Goal: Task Accomplishment & Management: Complete application form

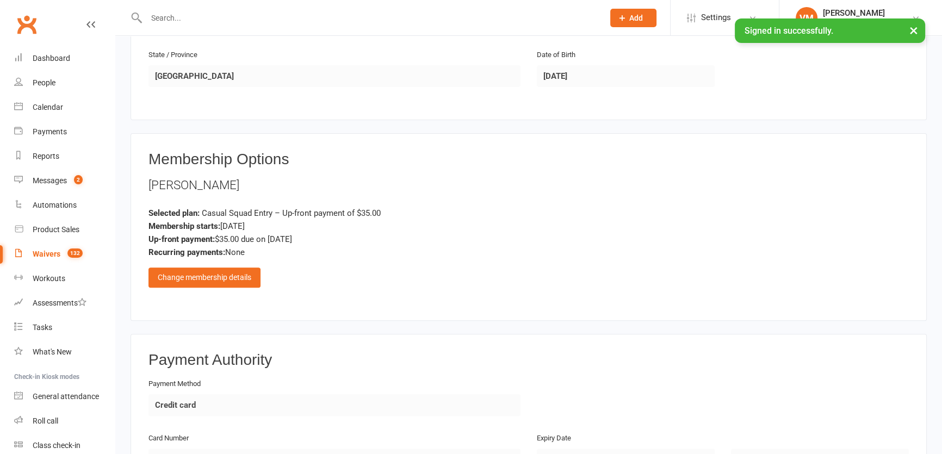
scroll to position [721, 0]
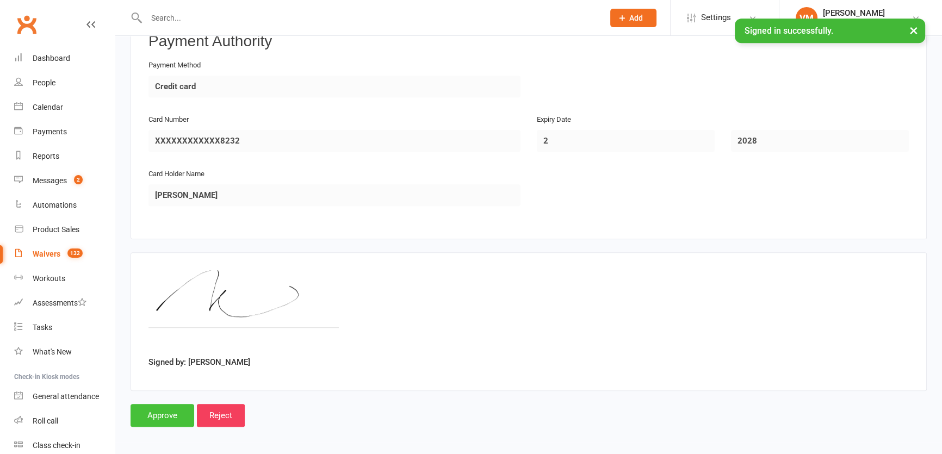
click at [172, 418] on input "Approve" at bounding box center [162, 415] width 64 height 23
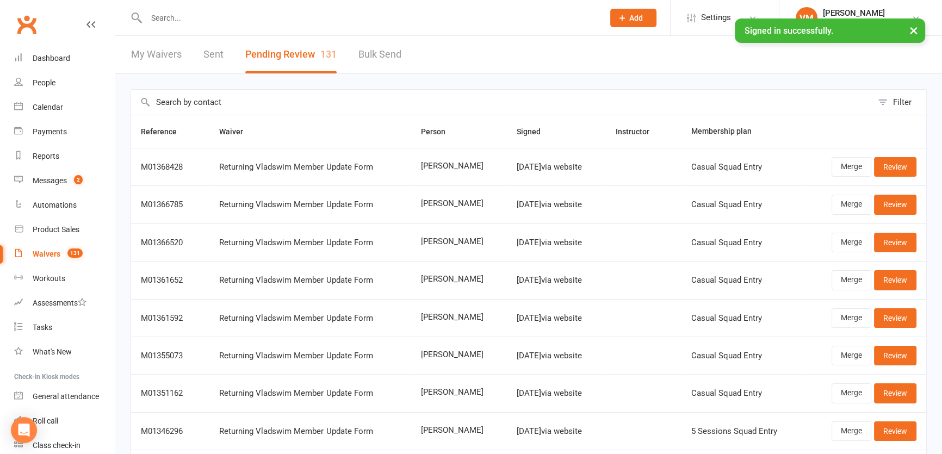
click at [166, 16] on input "text" at bounding box center [369, 17] width 453 height 15
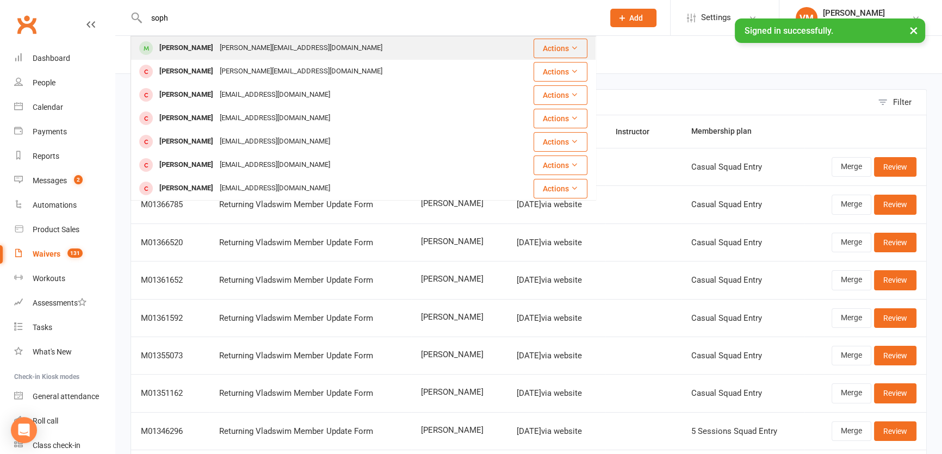
type input "soph"
click at [195, 54] on div "sophie Verow" at bounding box center [186, 48] width 60 height 16
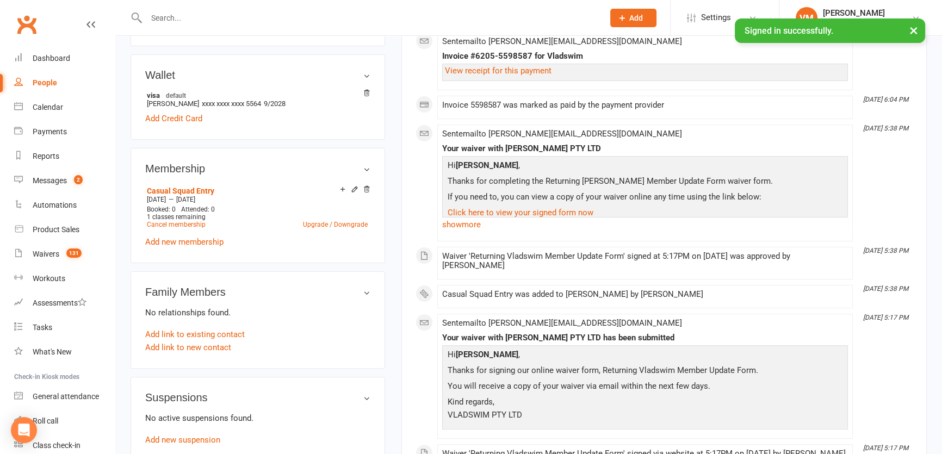
scroll to position [346, 0]
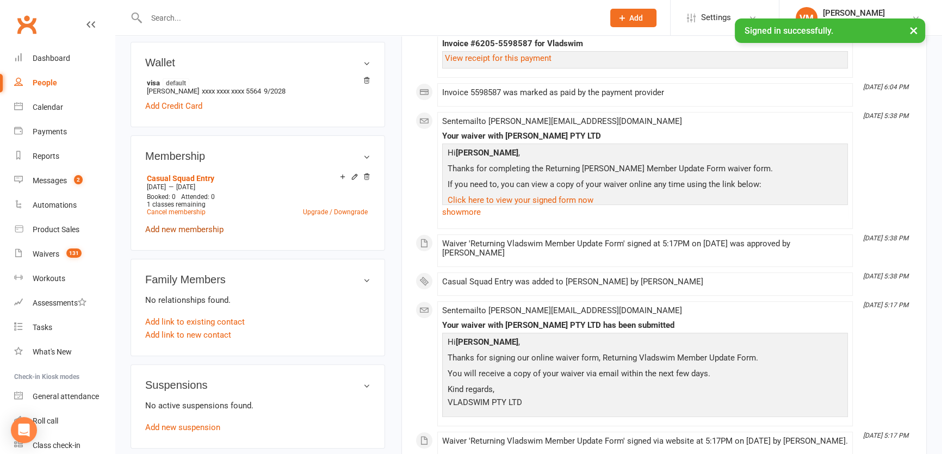
click at [198, 234] on link "Add new membership" at bounding box center [184, 230] width 78 height 10
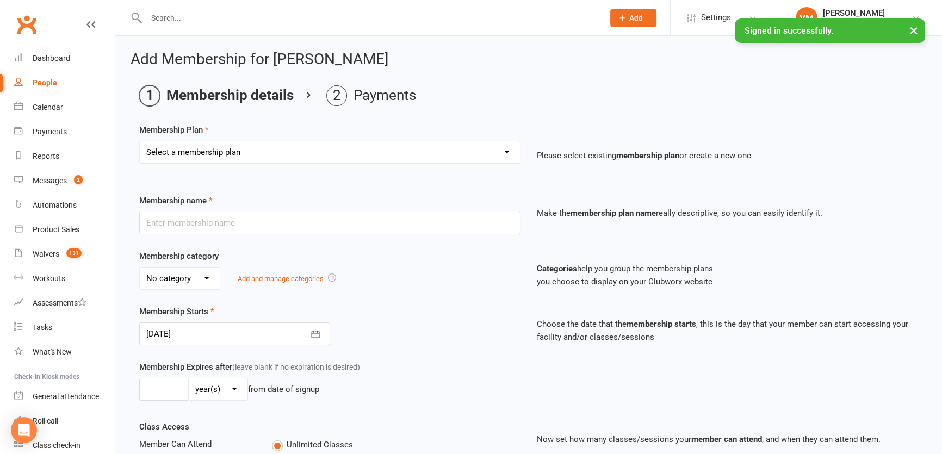
click at [260, 158] on select "Select a membership plan Create new Membership Plan Casual Squad Entry 5 Sessio…" at bounding box center [330, 152] width 380 height 22
select select "6"
click at [140, 141] on select "Select a membership plan Create new Membership Plan Casual Squad Entry 5 Sessio…" at bounding box center [330, 152] width 380 height 22
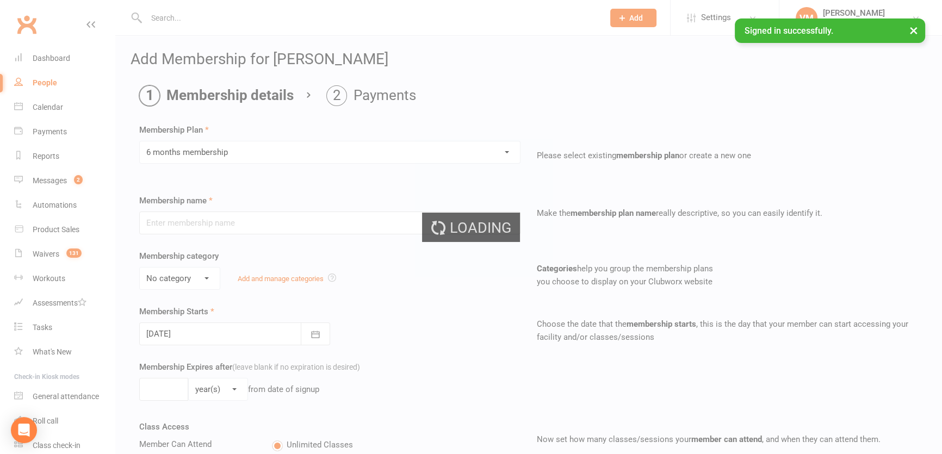
type input "6 months membership"
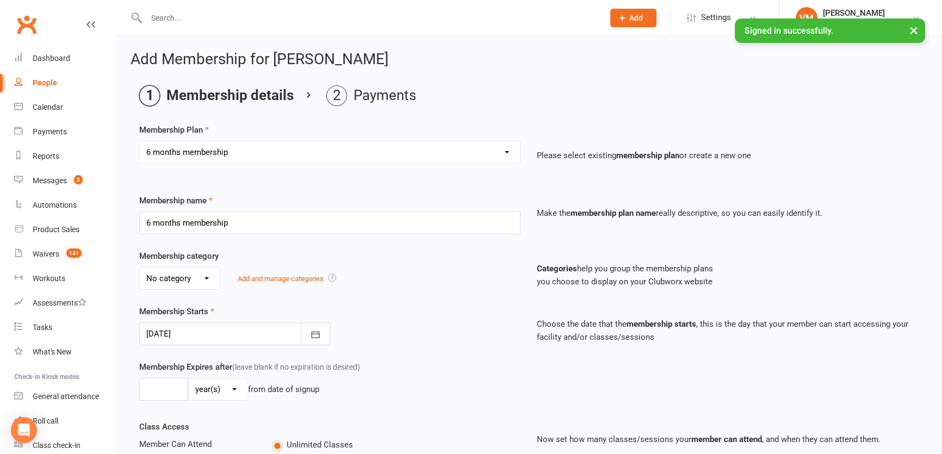
click at [150, 152] on select "Select a membership plan Create new Membership Plan Casual Squad Entry 5 Sessio…" at bounding box center [330, 152] width 380 height 22
click at [150, 149] on select "Select a membership plan Create new Membership Plan Casual Squad Entry 5 Sessio…" at bounding box center [330, 152] width 380 height 22
click at [502, 153] on select "Select a membership plan Create new Membership Plan Casual Squad Entry 5 Sessio…" at bounding box center [330, 152] width 380 height 22
click at [438, 145] on select "Select a membership plan Create new Membership Plan Casual Squad Entry 5 Sessio…" at bounding box center [330, 152] width 380 height 22
click at [507, 152] on select "Select a membership plan Create new Membership Plan Casual Squad Entry 5 Sessio…" at bounding box center [330, 152] width 380 height 22
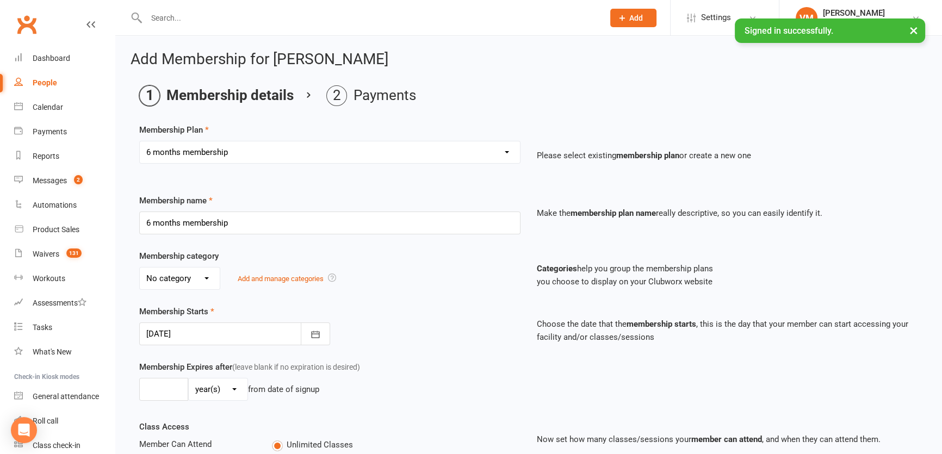
select select "7"
click at [140, 141] on select "Select a membership plan Create new Membership Plan Casual Squad Entry 5 Sessio…" at bounding box center [330, 152] width 380 height 22
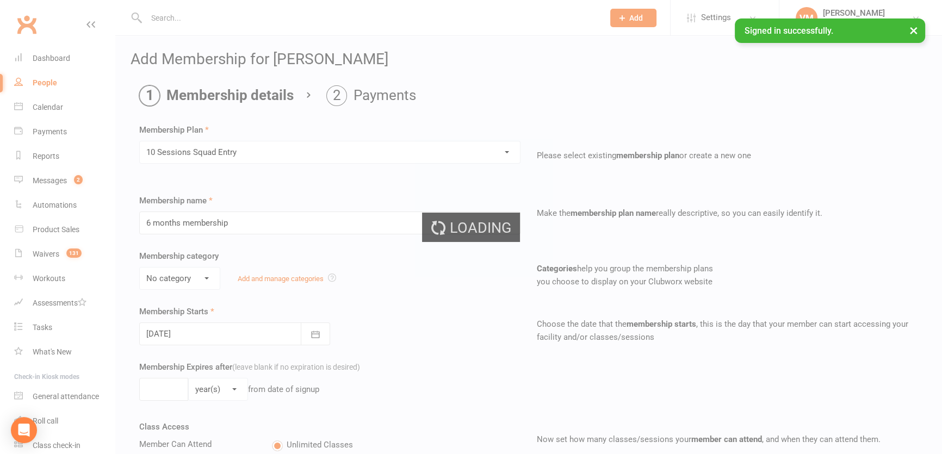
type input "10 Sessions Squad Entry"
select select "0"
type input "5"
select select "2"
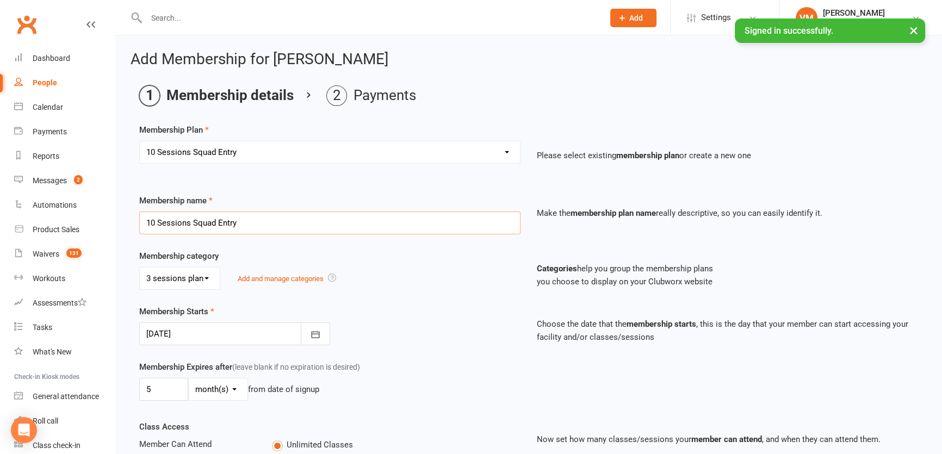
click at [425, 216] on input "10 Sessions Squad Entry" at bounding box center [329, 222] width 381 height 23
drag, startPoint x: 158, startPoint y: 220, endPoint x: 140, endPoint y: 221, distance: 18.0
click at [140, 221] on input "10 Sessions Squad Entry" at bounding box center [329, 222] width 381 height 23
click at [278, 253] on div "Membership category No category 3 sessions plan Add and manage categories" at bounding box center [329, 270] width 397 height 40
click at [151, 219] on input "9Sessions Squad Entry" at bounding box center [329, 222] width 381 height 23
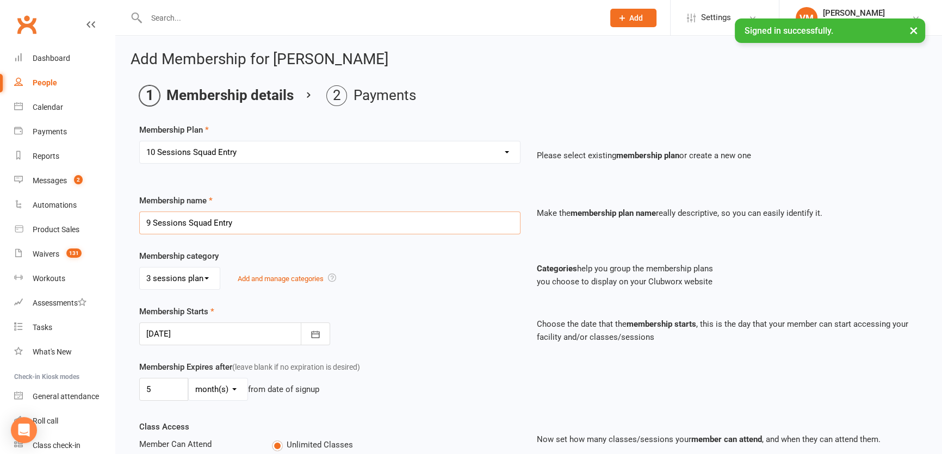
type input "9 Sessions Squad Entry"
click at [503, 151] on select "Select a membership plan Create new Membership Plan Casual Squad Entry 5 Sessio…" at bounding box center [330, 152] width 380 height 22
select select "0"
click at [140, 141] on select "Select a membership plan Create new Membership Plan Casual Squad Entry 5 Sessio…" at bounding box center [330, 152] width 380 height 22
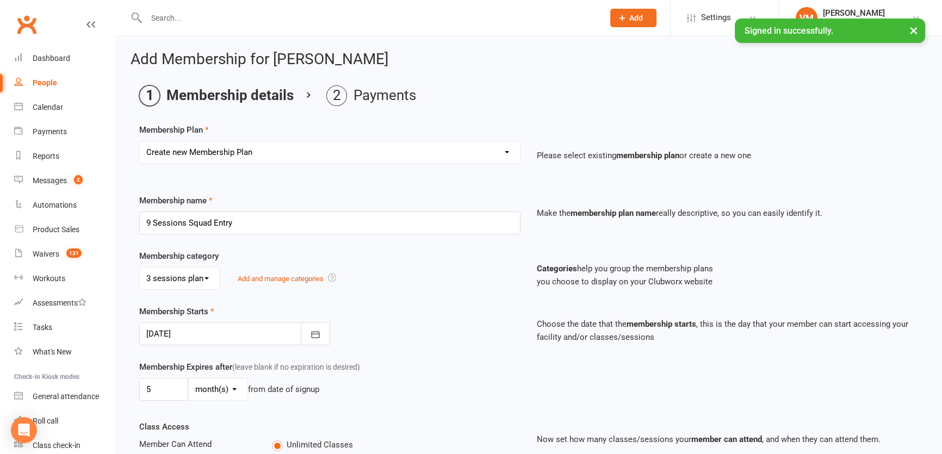
select select "3"
click at [244, 152] on select "Select a membership plan Create new Membership Plan Casual Squad Entry 5 Sessio…" at bounding box center [330, 152] width 380 height 22
click at [258, 148] on select "Select a membership plan Create new Membership Plan Casual Squad Entry 5 Sessio…" at bounding box center [330, 152] width 380 height 22
click at [505, 150] on select "Select a membership plan Create new Membership Plan Casual Squad Entry 5 Sessio…" at bounding box center [330, 152] width 380 height 22
select select "7"
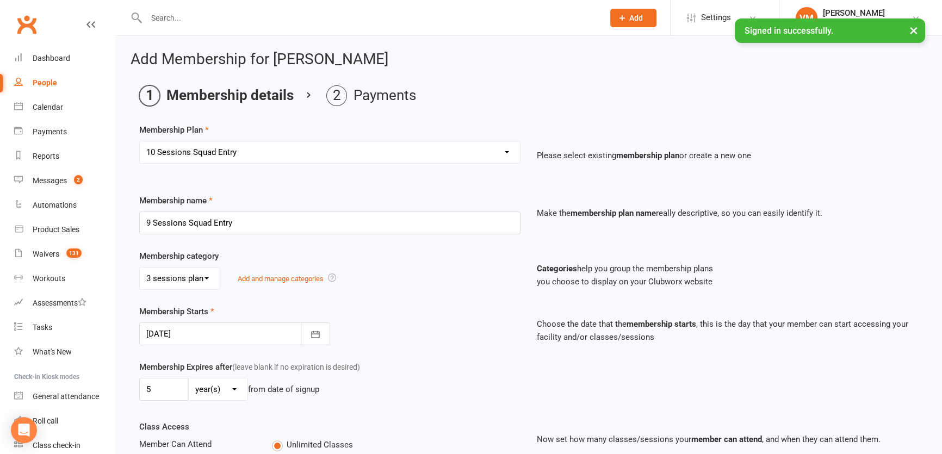
click at [140, 141] on select "Select a membership plan Create new Membership Plan Casual Squad Entry 5 Sessio…" at bounding box center [330, 152] width 380 height 22
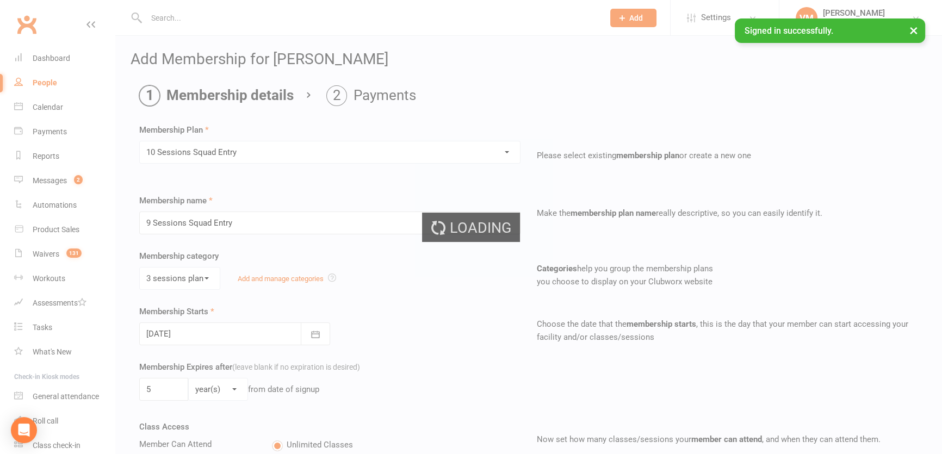
type input "10 Sessions Squad Entry"
select select "2"
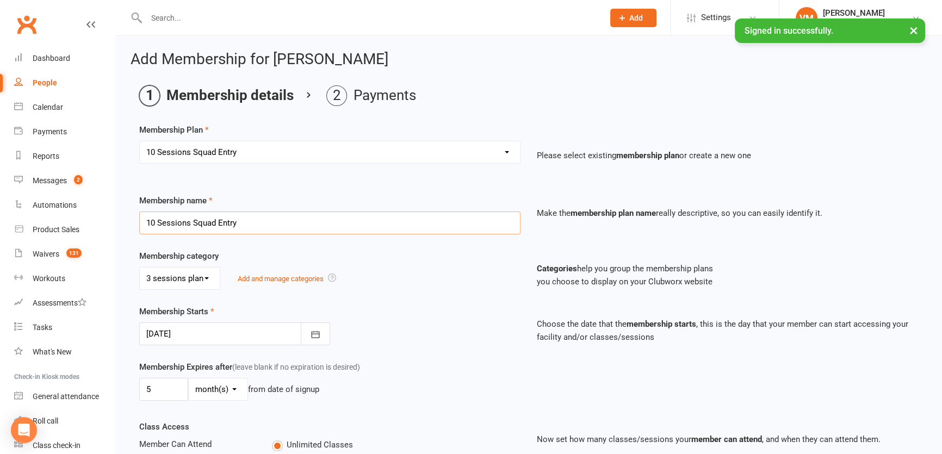
drag, startPoint x: 155, startPoint y: 221, endPoint x: 130, endPoint y: 222, distance: 25.1
click at [131, 222] on div "Membership name 10 Sessions Squad Entry" at bounding box center [329, 214] width 397 height 40
type input "9 Sessions Squad Entry"
click at [296, 265] on div "Membership category No category 3 sessions plan Add and manage categories" at bounding box center [329, 270] width 397 height 40
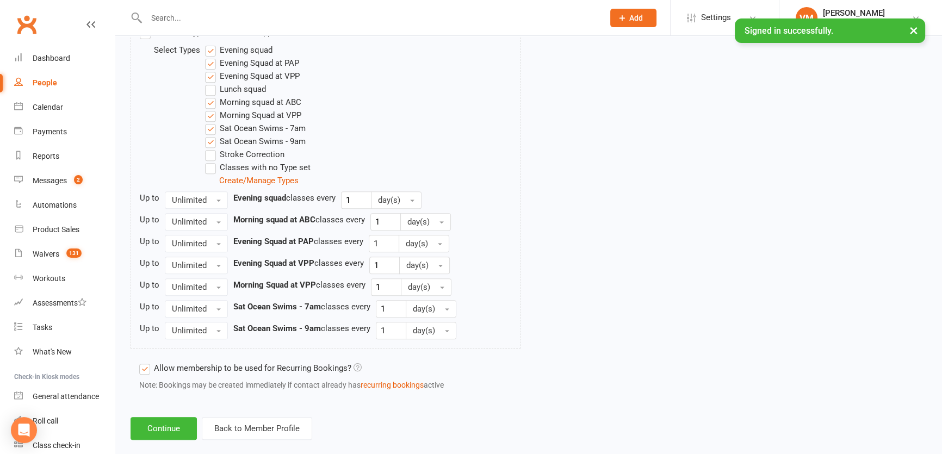
scroll to position [593, 0]
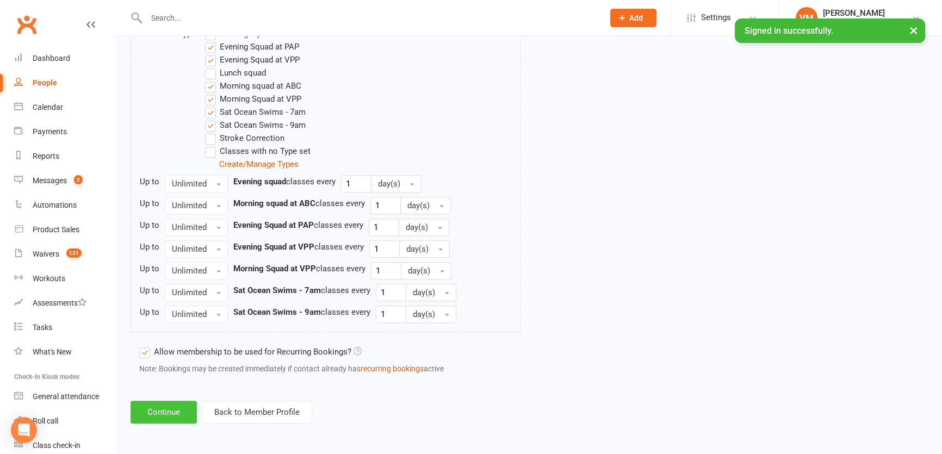
click at [167, 409] on button "Continue" at bounding box center [163, 412] width 66 height 23
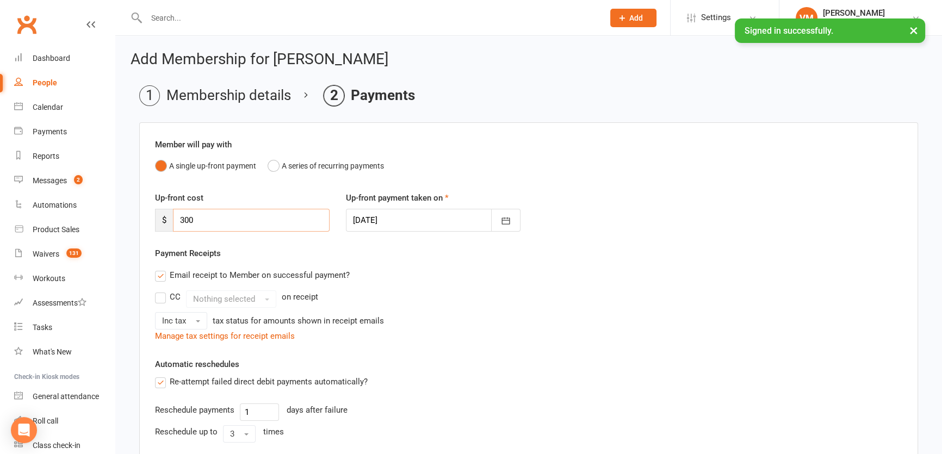
drag, startPoint x: 214, startPoint y: 222, endPoint x: 159, endPoint y: 225, distance: 55.5
click at [159, 225] on div "$ 300" at bounding box center [242, 220] width 175 height 23
click at [422, 300] on div "CC Nothing selected on receipt" at bounding box center [528, 298] width 747 height 17
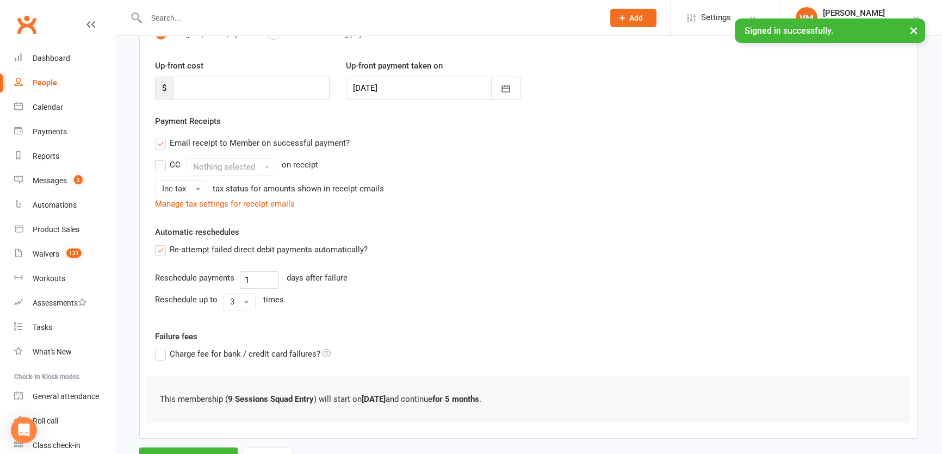
scroll to position [180, 0]
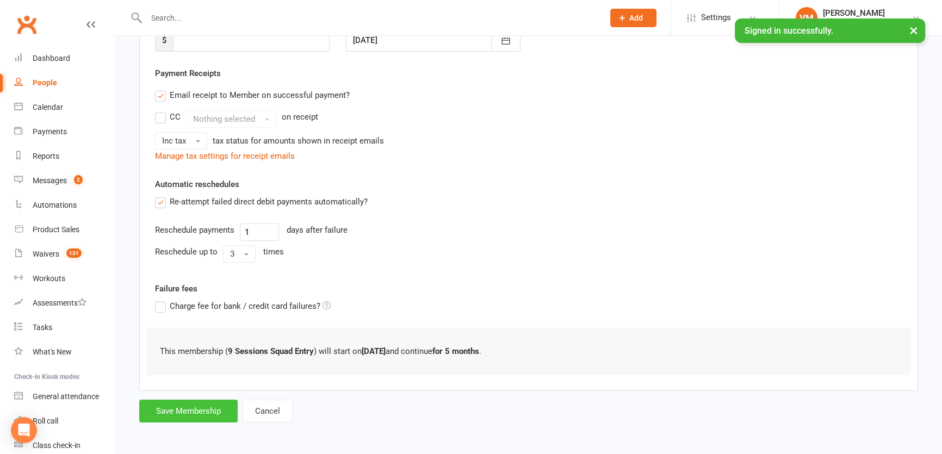
click at [193, 413] on button "Save Membership" at bounding box center [188, 411] width 98 height 23
type input "0"
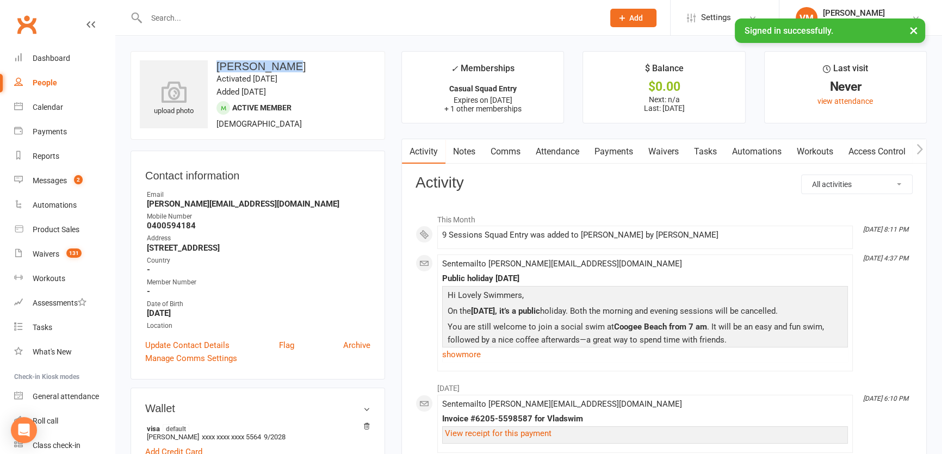
drag, startPoint x: 275, startPoint y: 60, endPoint x: 216, endPoint y: 64, distance: 58.9
click at [216, 64] on h3 "sophie Verow" at bounding box center [258, 66] width 236 height 12
click at [197, 22] on input "text" at bounding box center [369, 17] width 453 height 15
paste input "sophie Verow"
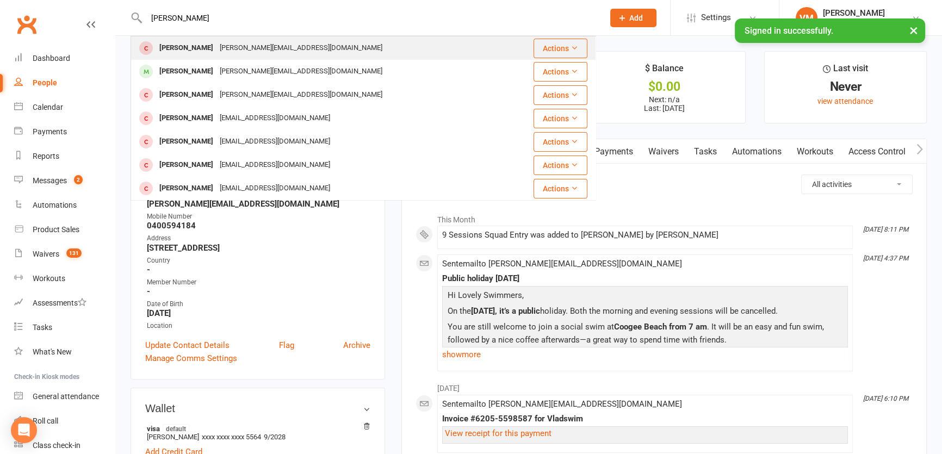
type input "sophie Verow"
click at [570, 49] on icon at bounding box center [574, 48] width 8 height 8
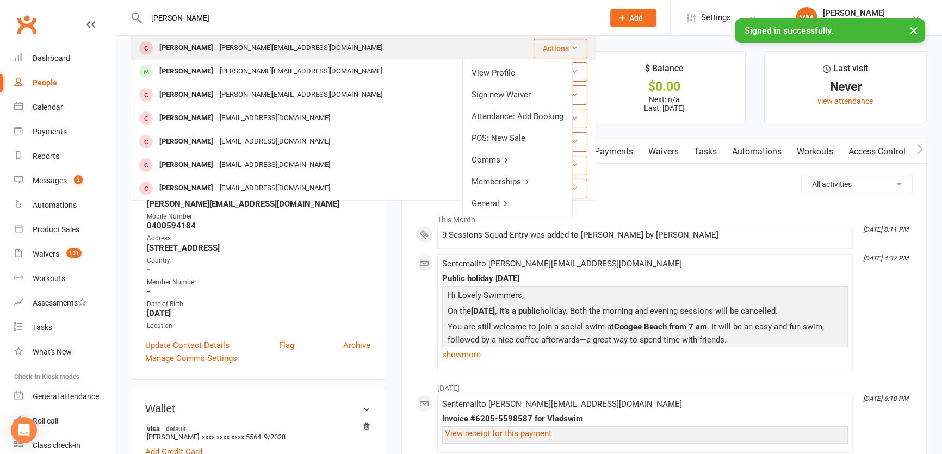
click at [216, 49] on div "sophie.verow@gmail.com" at bounding box center [300, 48] width 169 height 16
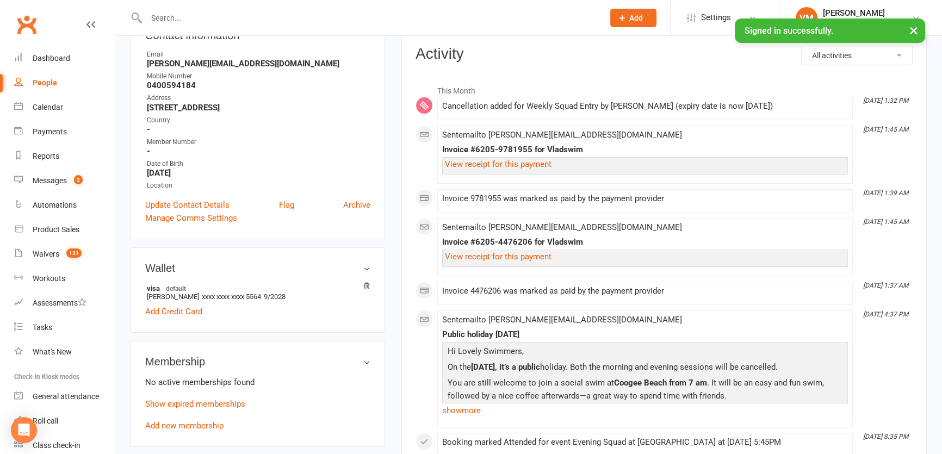
scroll to position [197, 0]
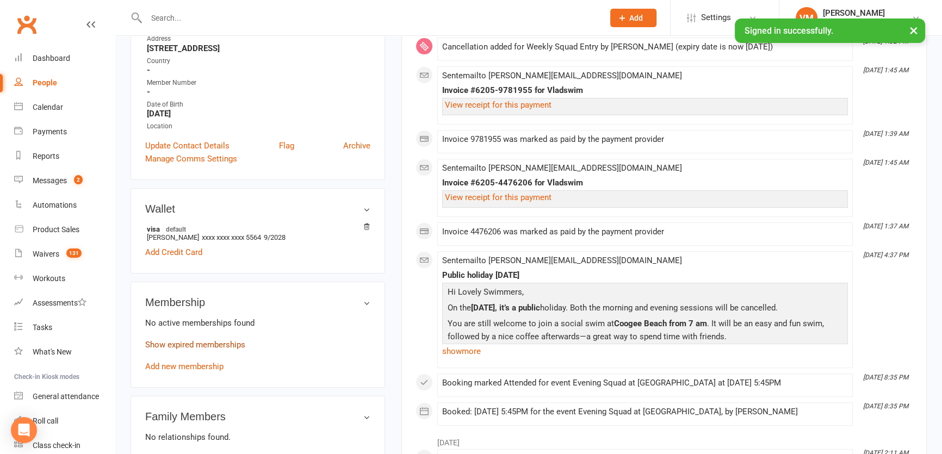
click at [185, 347] on link "Show expired memberships" at bounding box center [195, 345] width 100 height 10
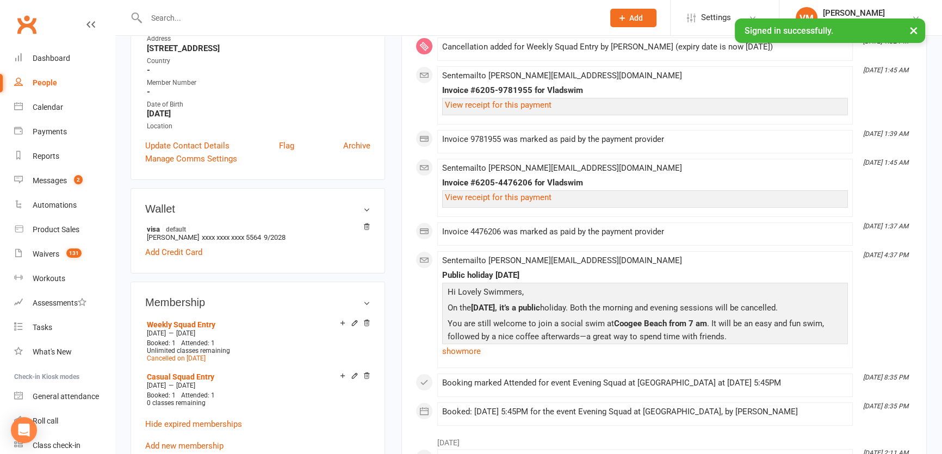
drag, startPoint x: 362, startPoint y: 144, endPoint x: 513, endPoint y: 33, distance: 187.5
click at [362, 144] on link "Archive" at bounding box center [356, 145] width 27 height 13
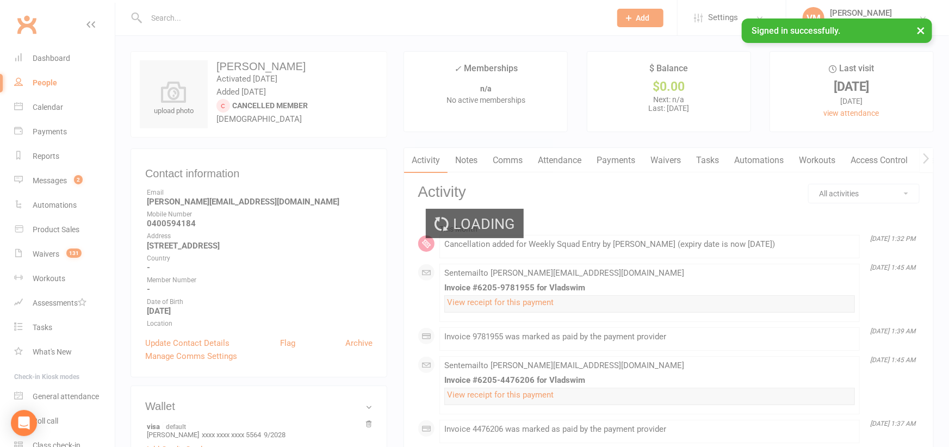
select select "100"
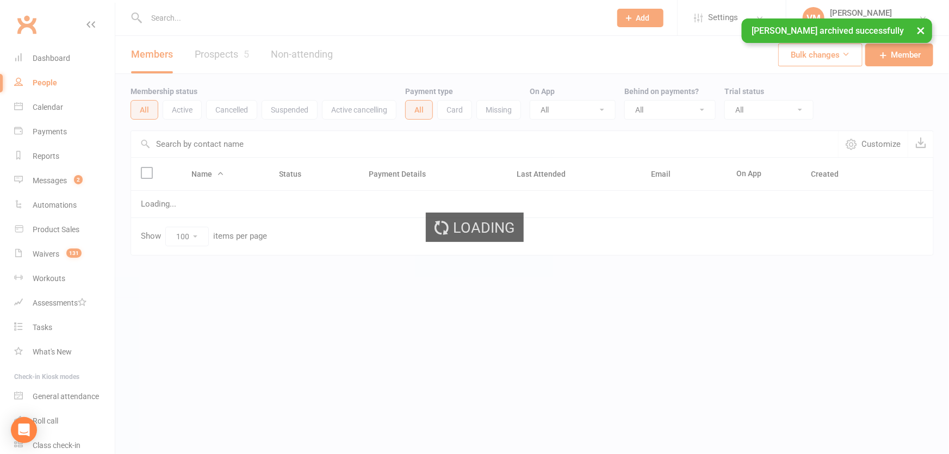
click at [177, 18] on div "× sophie Verow archived successfully" at bounding box center [467, 18] width 935 height 0
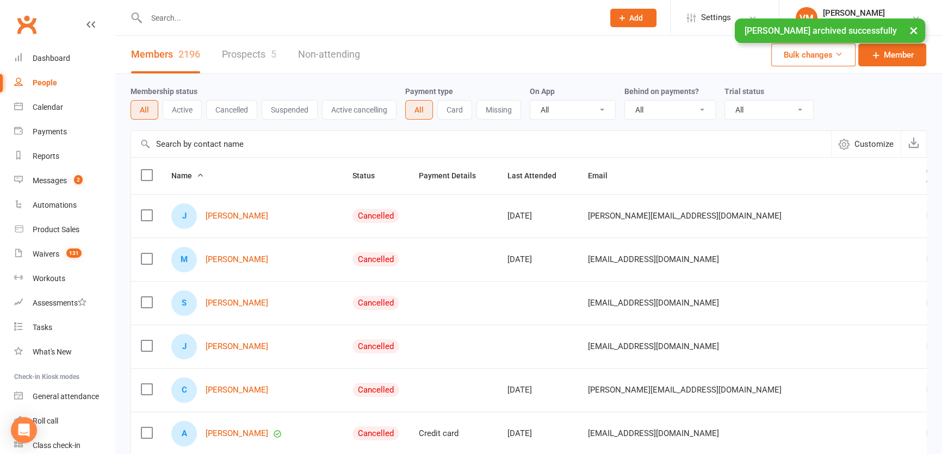
click at [177, 16] on input "text" at bounding box center [369, 17] width 453 height 15
paste input "sophie Verow"
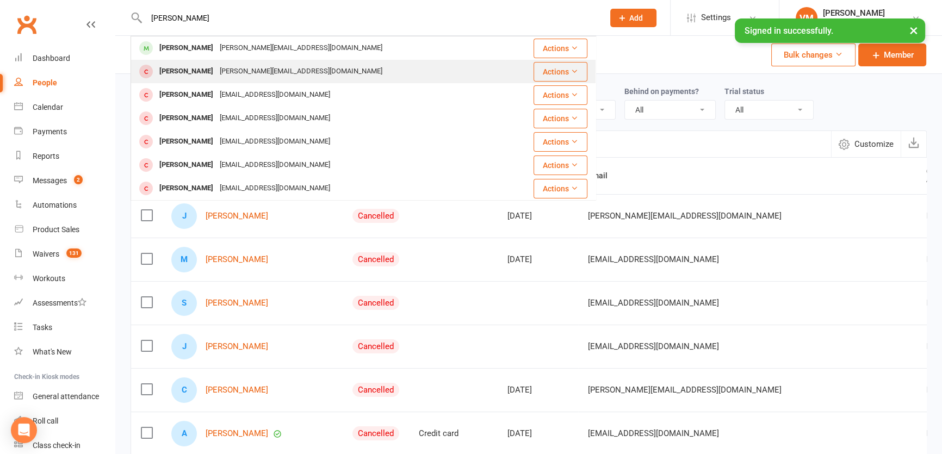
type input "sophie Verow"
click at [281, 73] on div "sophie.verow@googlemail.com" at bounding box center [300, 72] width 169 height 16
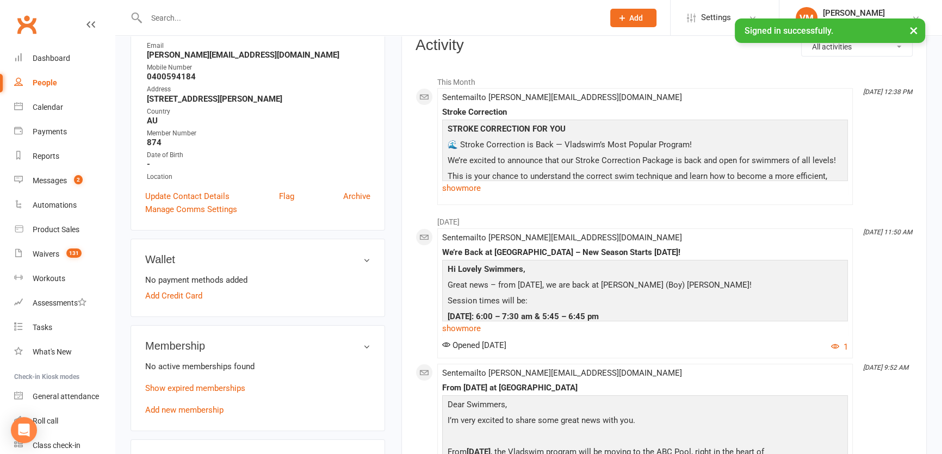
scroll to position [148, 0]
click at [191, 389] on link "Show expired memberships" at bounding box center [195, 387] width 100 height 10
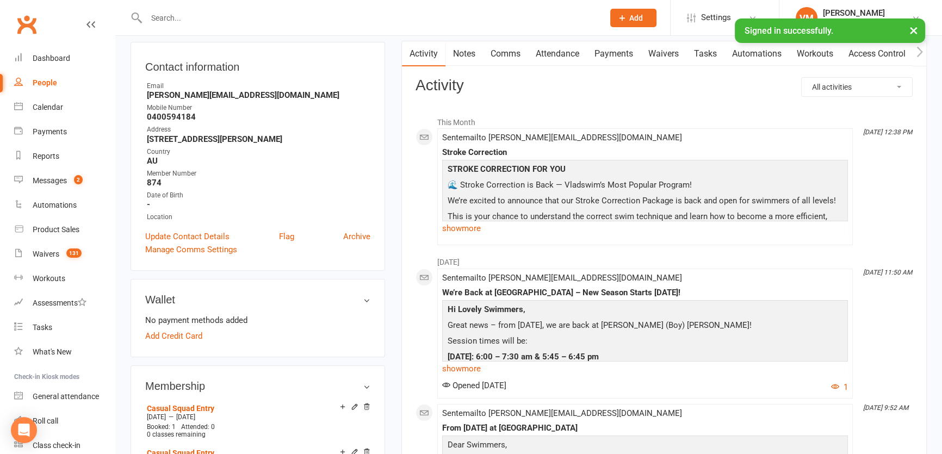
scroll to position [98, 0]
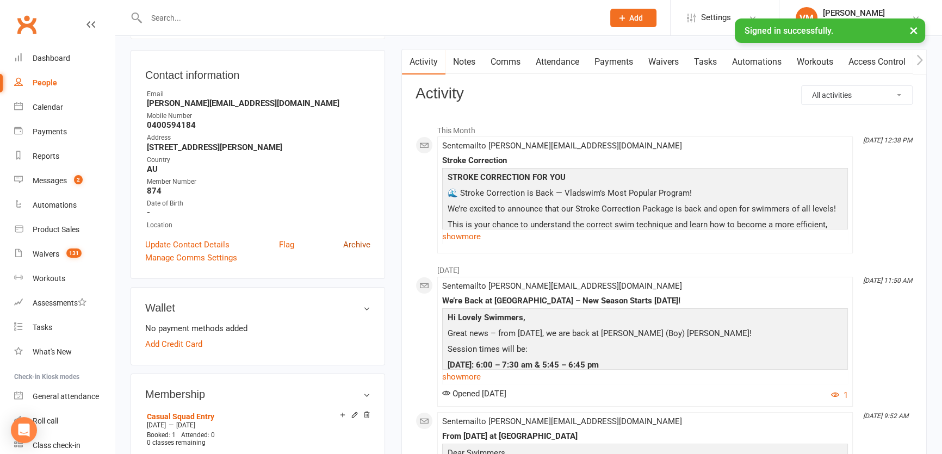
click at [359, 246] on link "Archive" at bounding box center [356, 244] width 27 height 13
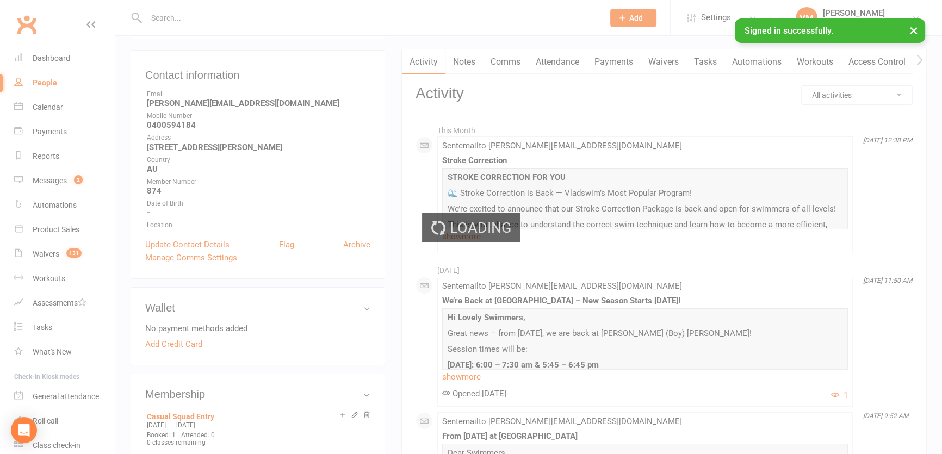
select select "100"
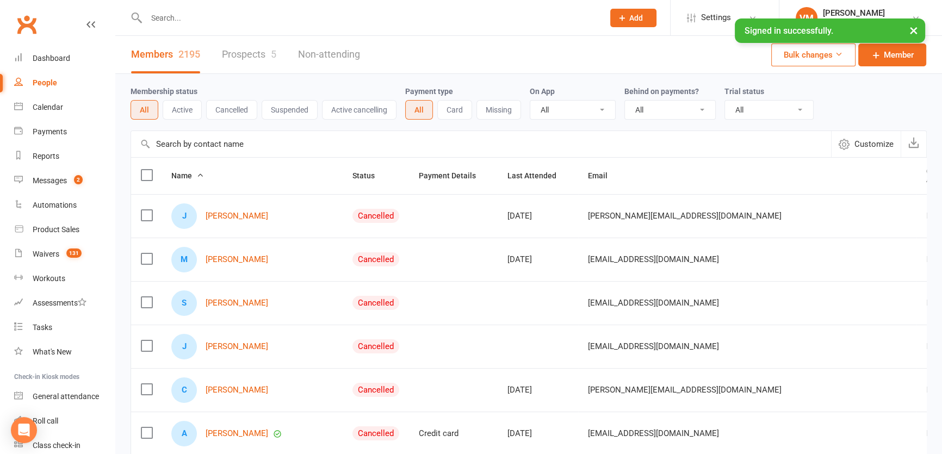
click at [185, 18] on input "text" at bounding box center [369, 17] width 453 height 15
paste input "sophie Verow"
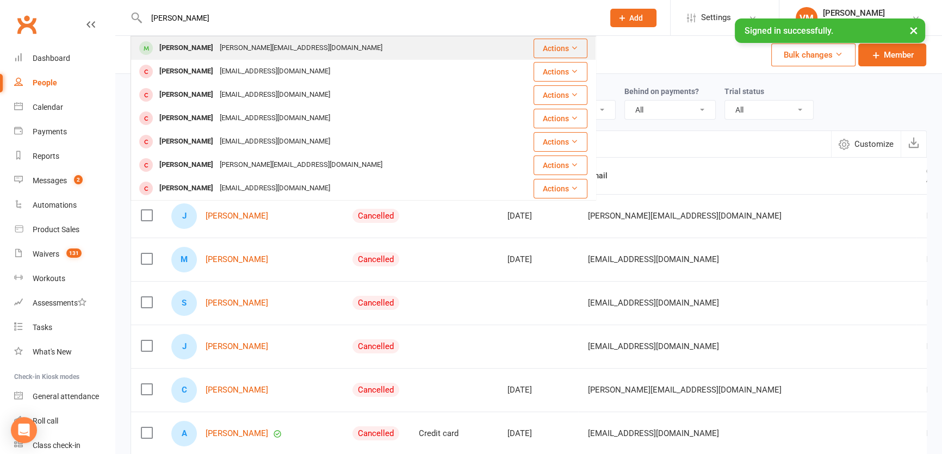
type input "sophie Verow"
click at [189, 47] on div "sophie Verow" at bounding box center [186, 48] width 60 height 16
